Goal: Navigation & Orientation: Understand site structure

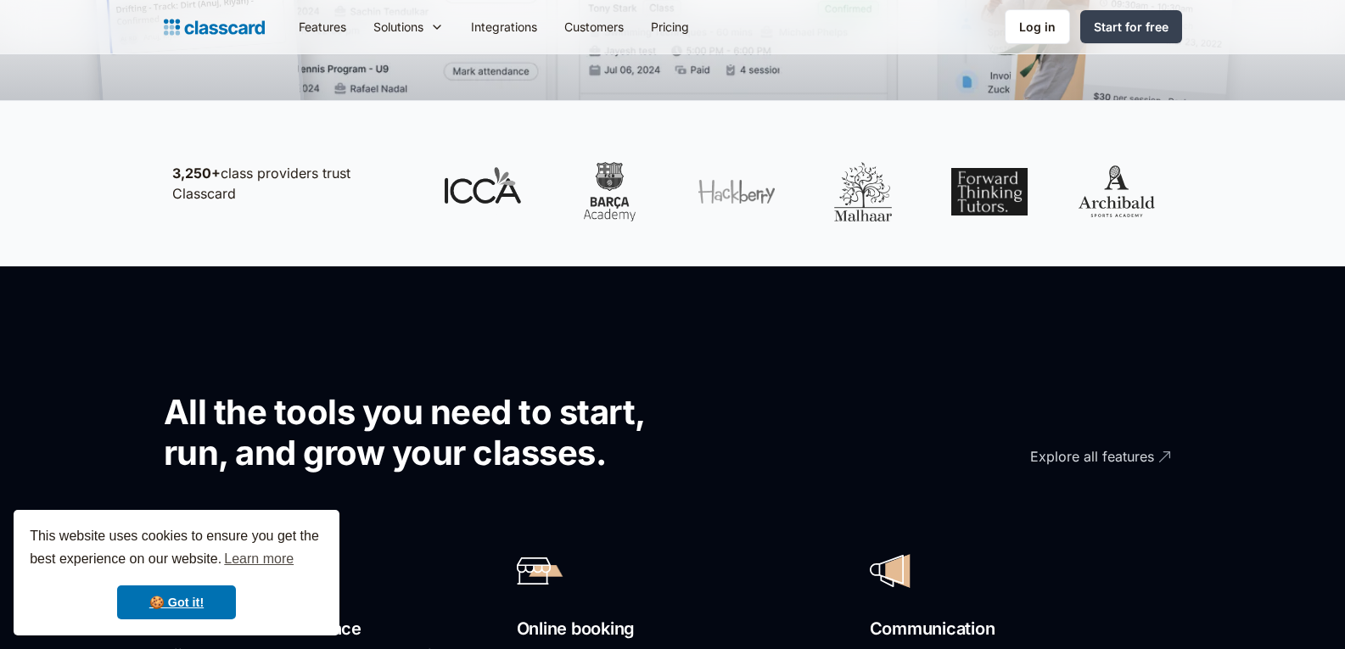
scroll to position [735, 0]
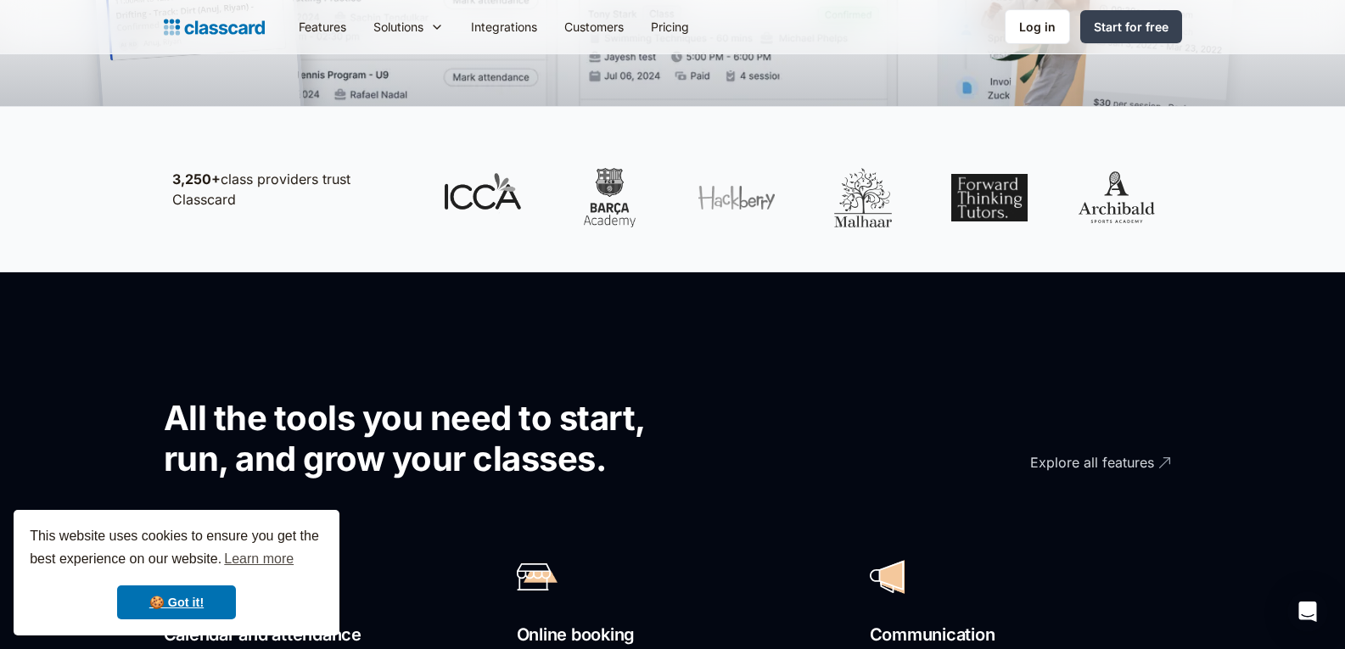
click at [479, 207] on div at bounding box center [483, 197] width 76 height 59
click at [591, 187] on div at bounding box center [609, 197] width 76 height 59
click at [616, 200] on div at bounding box center [609, 197] width 76 height 59
click at [762, 187] on div at bounding box center [736, 197] width 76 height 59
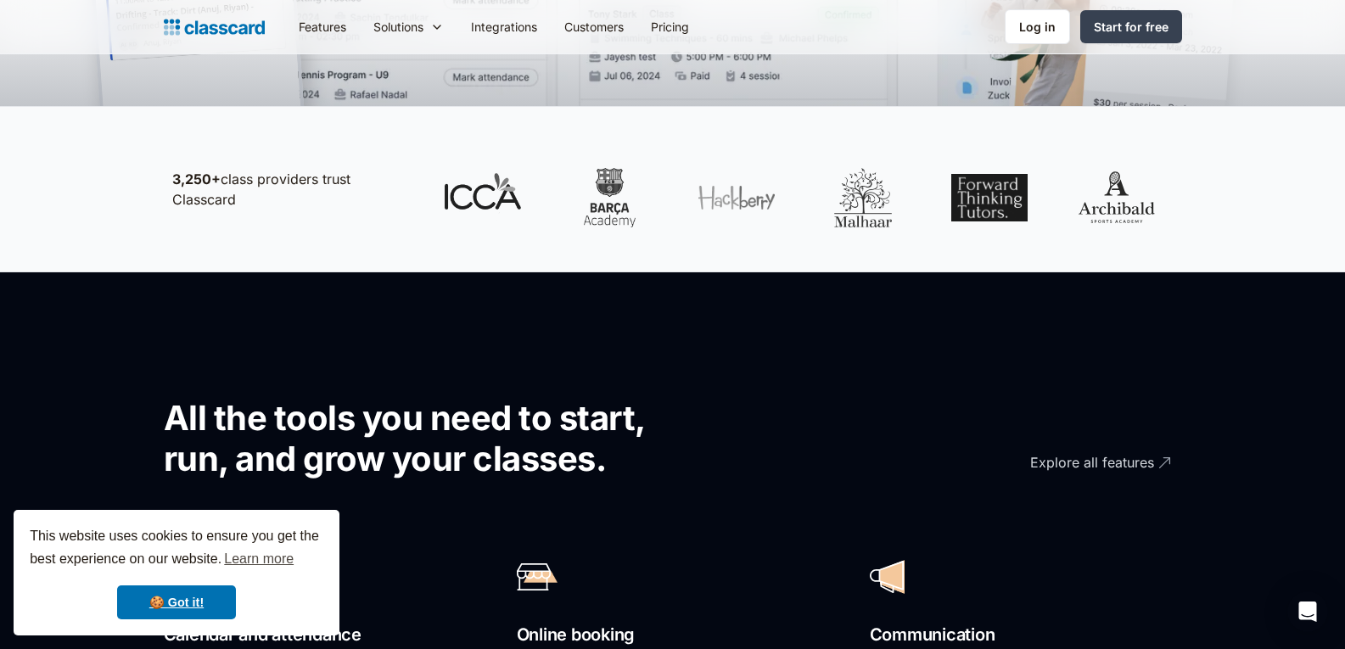
click at [762, 187] on div at bounding box center [736, 197] width 76 height 59
click at [924, 210] on div at bounding box center [800, 197] width 747 height 59
click at [859, 210] on div at bounding box center [863, 197] width 76 height 59
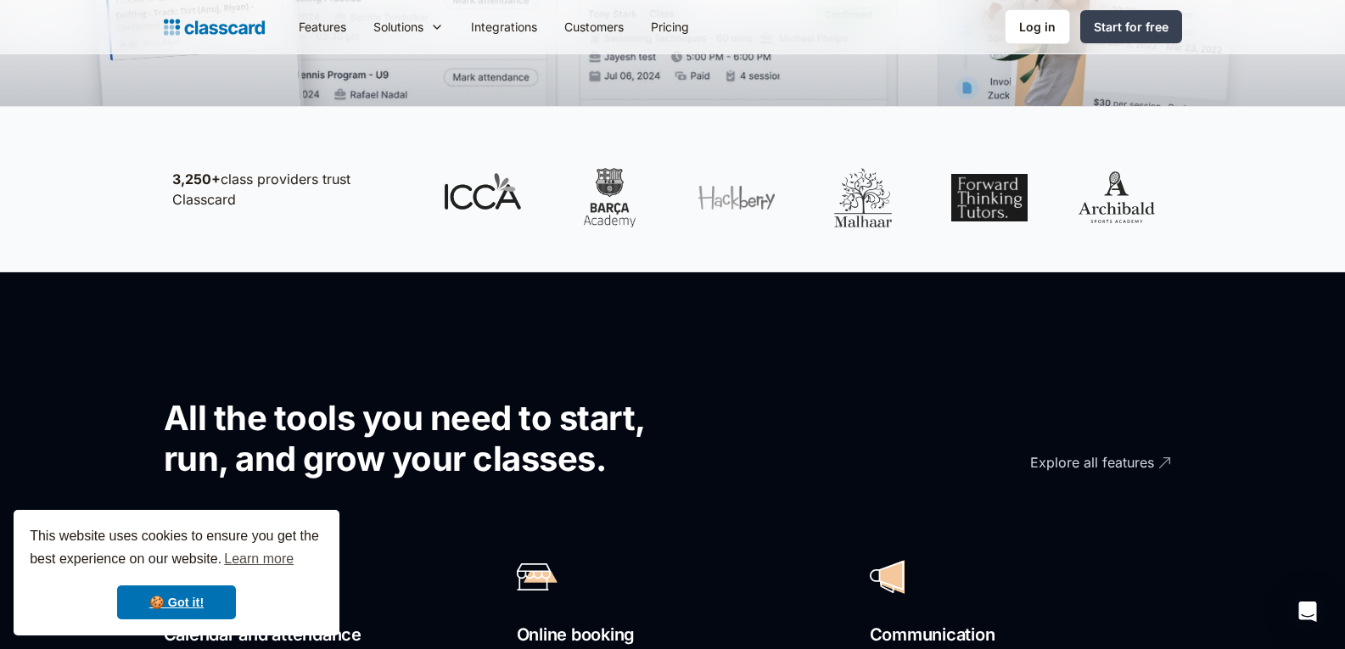
click at [859, 210] on div at bounding box center [863, 197] width 76 height 59
drag, startPoint x: 859, startPoint y: 210, endPoint x: 892, endPoint y: 207, distance: 32.3
click at [873, 208] on div at bounding box center [863, 197] width 76 height 59
click at [1024, 189] on div at bounding box center [989, 197] width 76 height 59
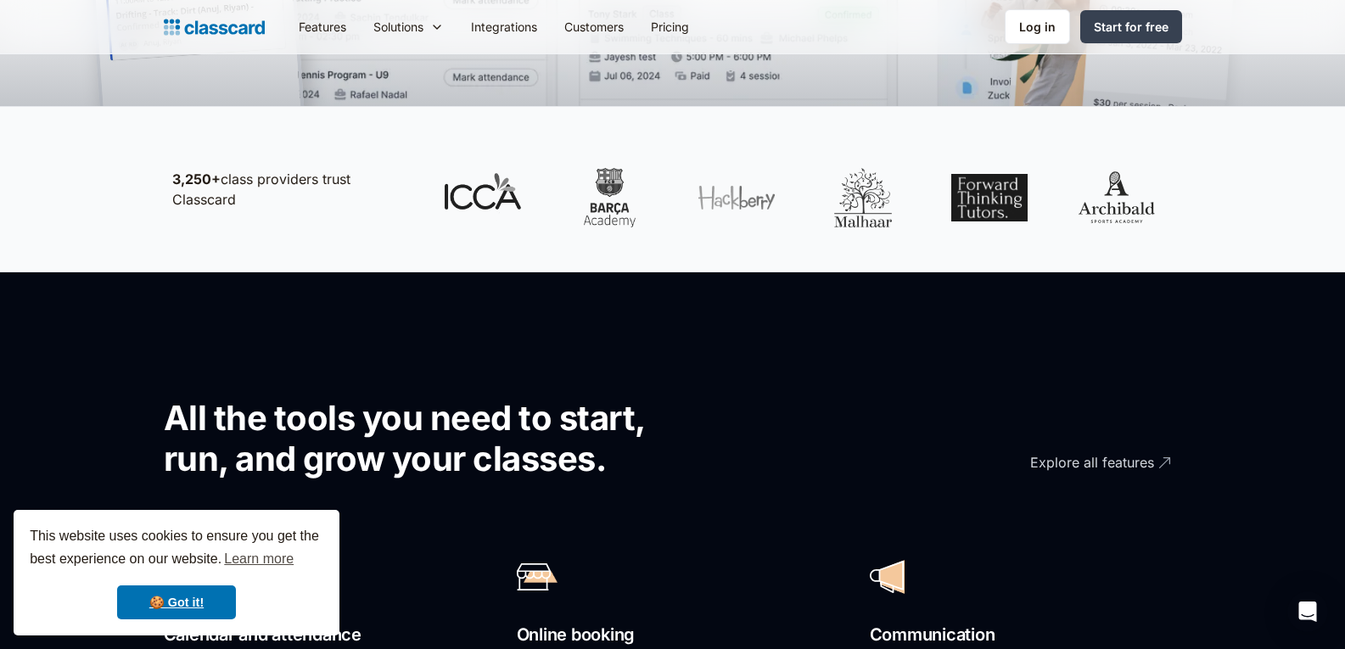
click at [1141, 199] on div at bounding box center [1116, 197] width 76 height 59
drag, startPoint x: 1141, startPoint y: 199, endPoint x: 1152, endPoint y: 199, distance: 11.0
click at [1150, 199] on div at bounding box center [1116, 197] width 76 height 59
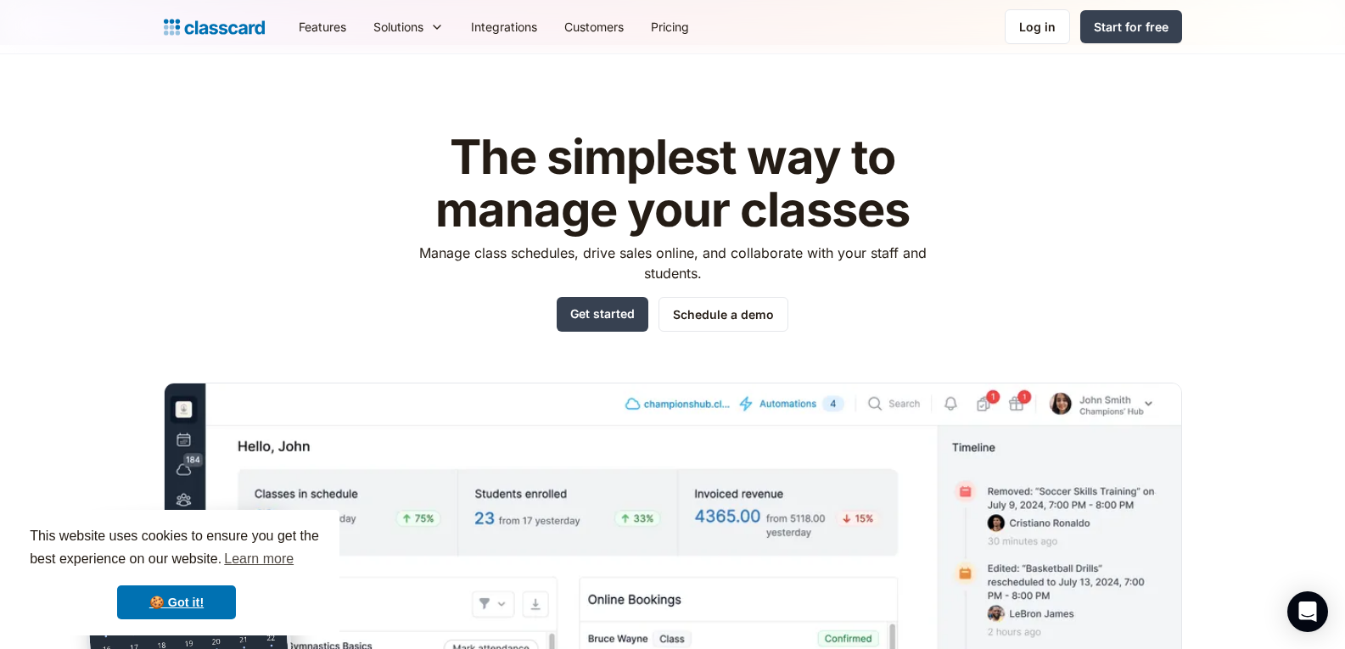
scroll to position [0, 0]
